Goal: Task Accomplishment & Management: Use online tool/utility

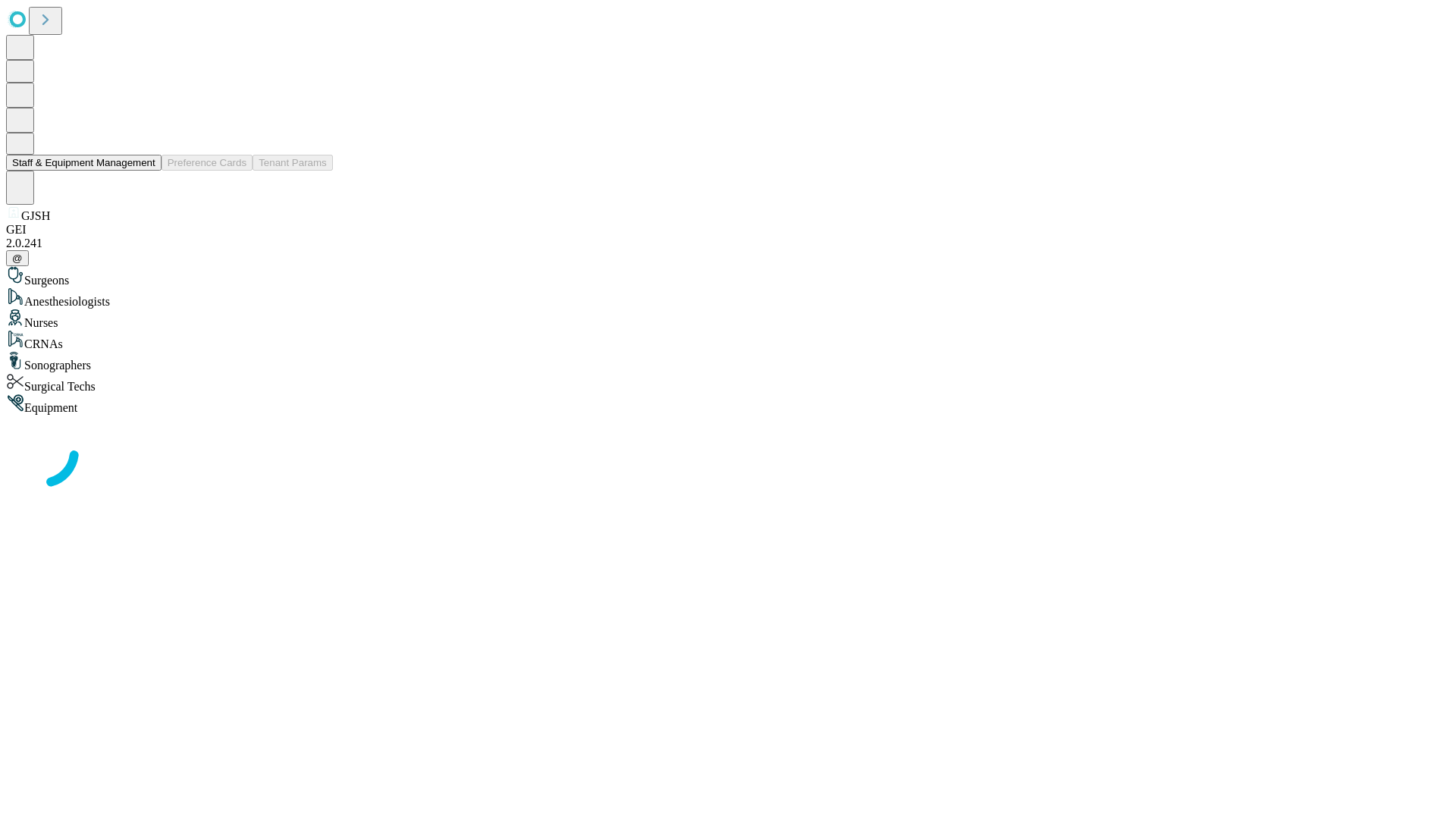
click at [145, 171] on button "Staff & Equipment Management" at bounding box center [84, 162] width 156 height 16
